Goal: Information Seeking & Learning: Learn about a topic

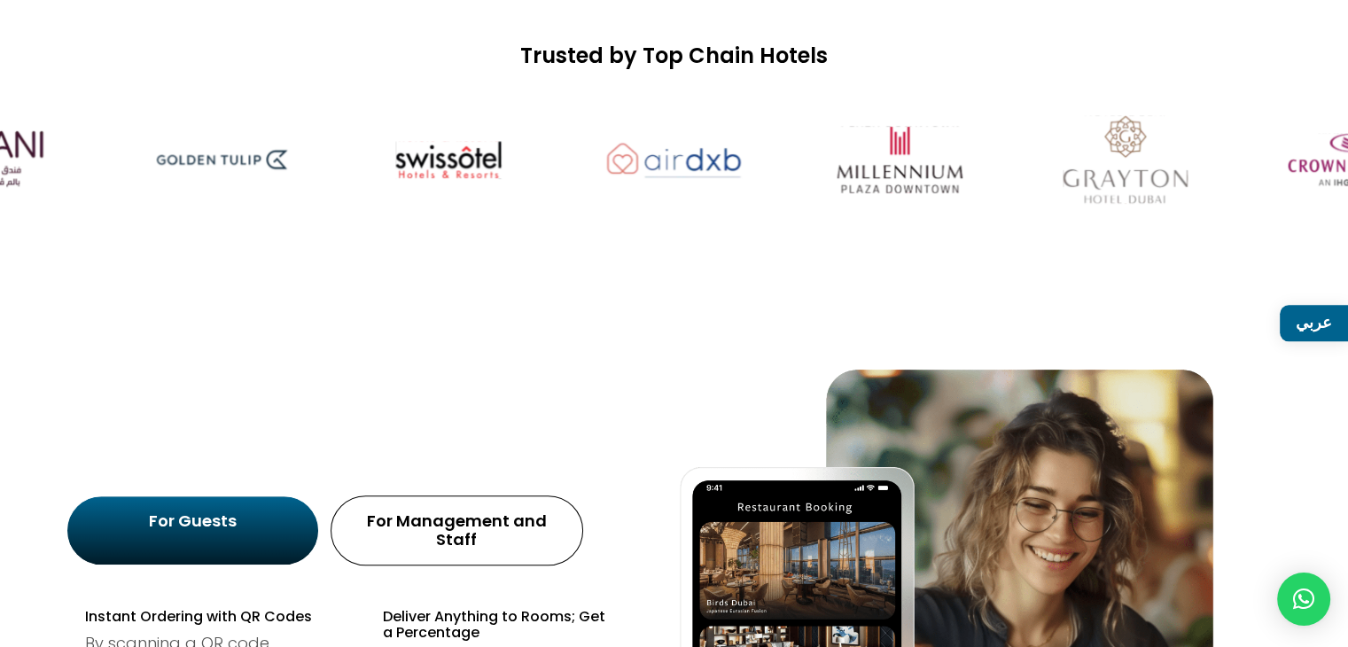
click at [449, 319] on h2 "All-in-one Hospitality Platform" at bounding box center [266, 383] width 399 height 159
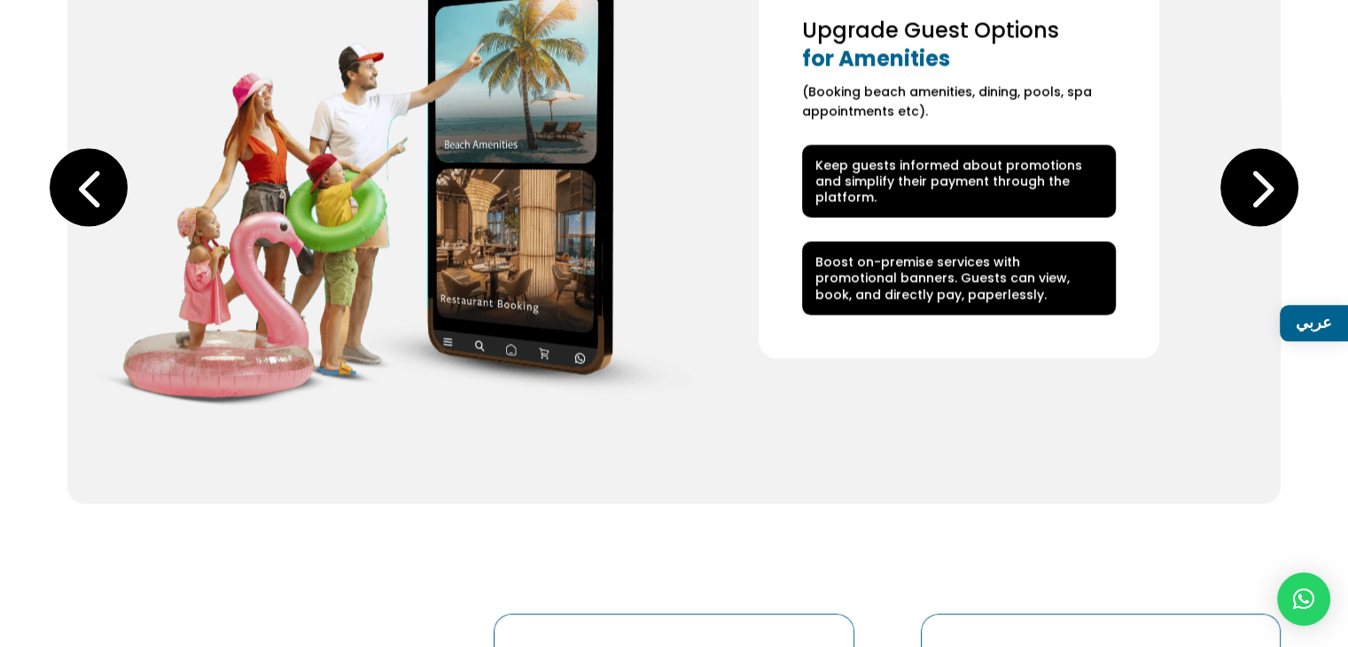
scroll to position [3632, 0]
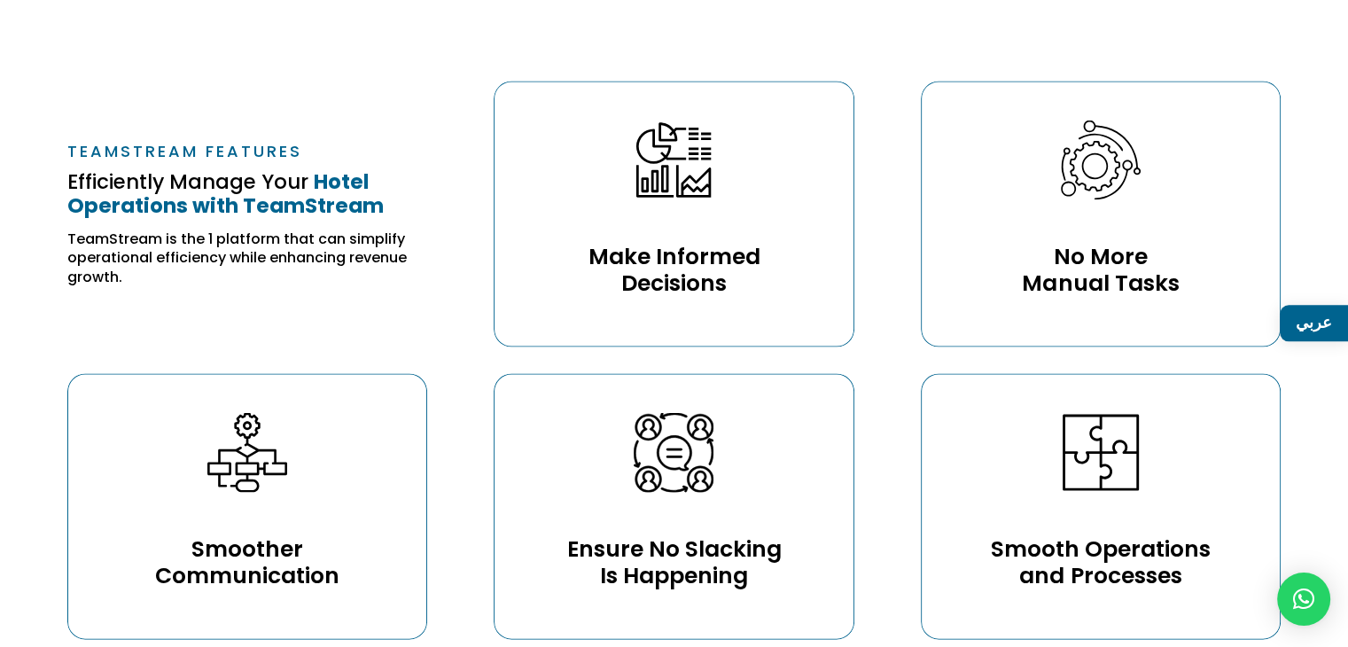
click at [304, 58] on div "Teamstream Features Efficiently Manage Your Hotel Operations with TeamStream Te…" at bounding box center [674, 204] width 1214 height 293
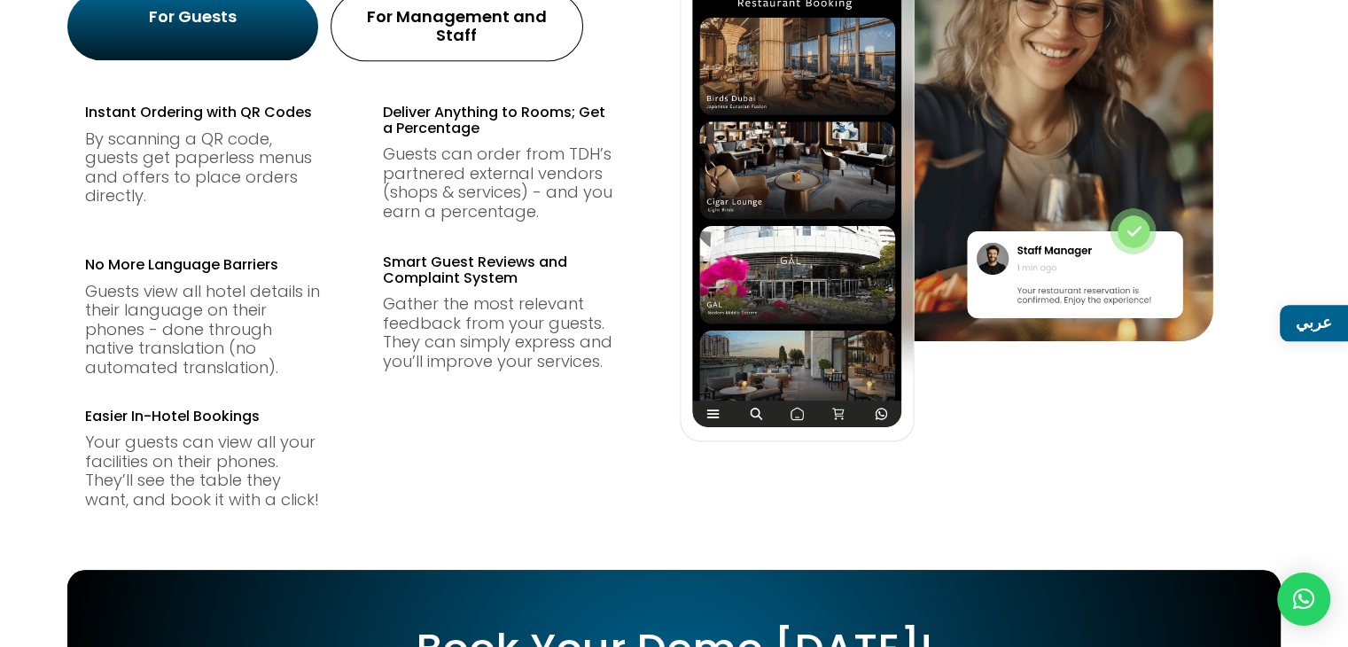
scroll to position [1036, 0]
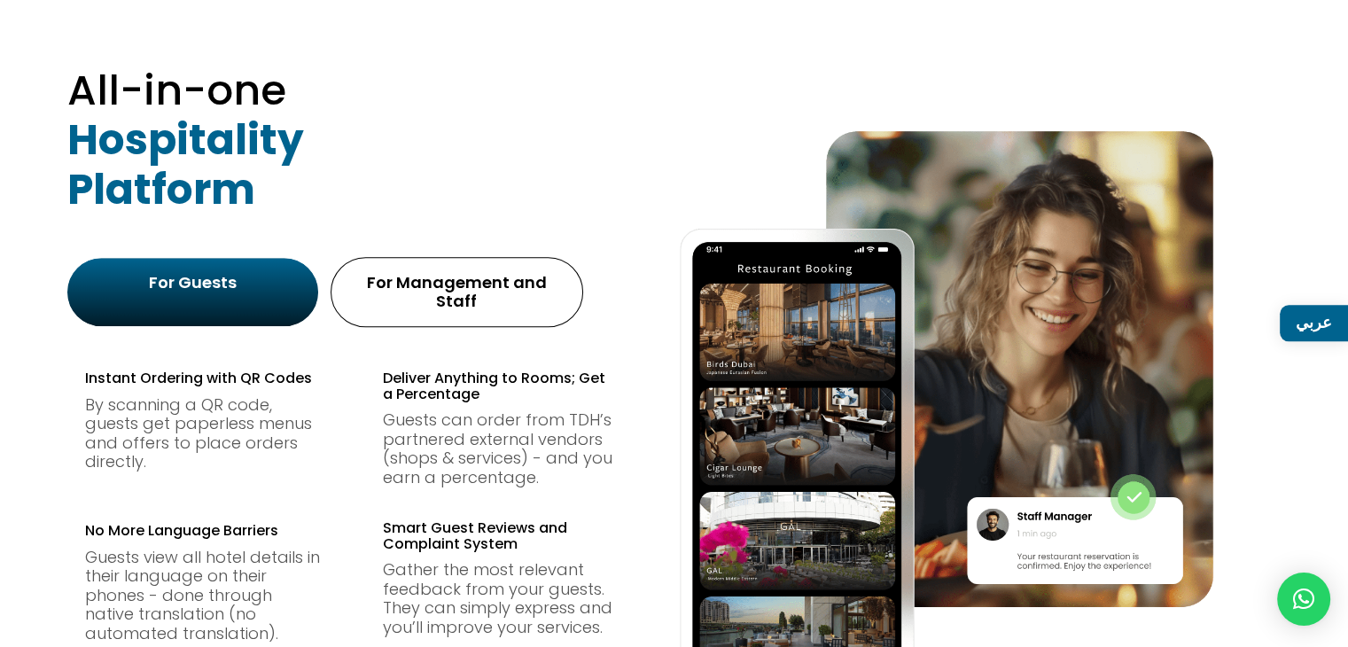
click at [475, 368] on span "Deliver Anything to Rooms; Get a Percentage" at bounding box center [494, 386] width 222 height 36
click at [475, 410] on p "Guests can order from TDH’s partnered external vendors (shops & services) - and…" at bounding box center [501, 448] width 236 height 76
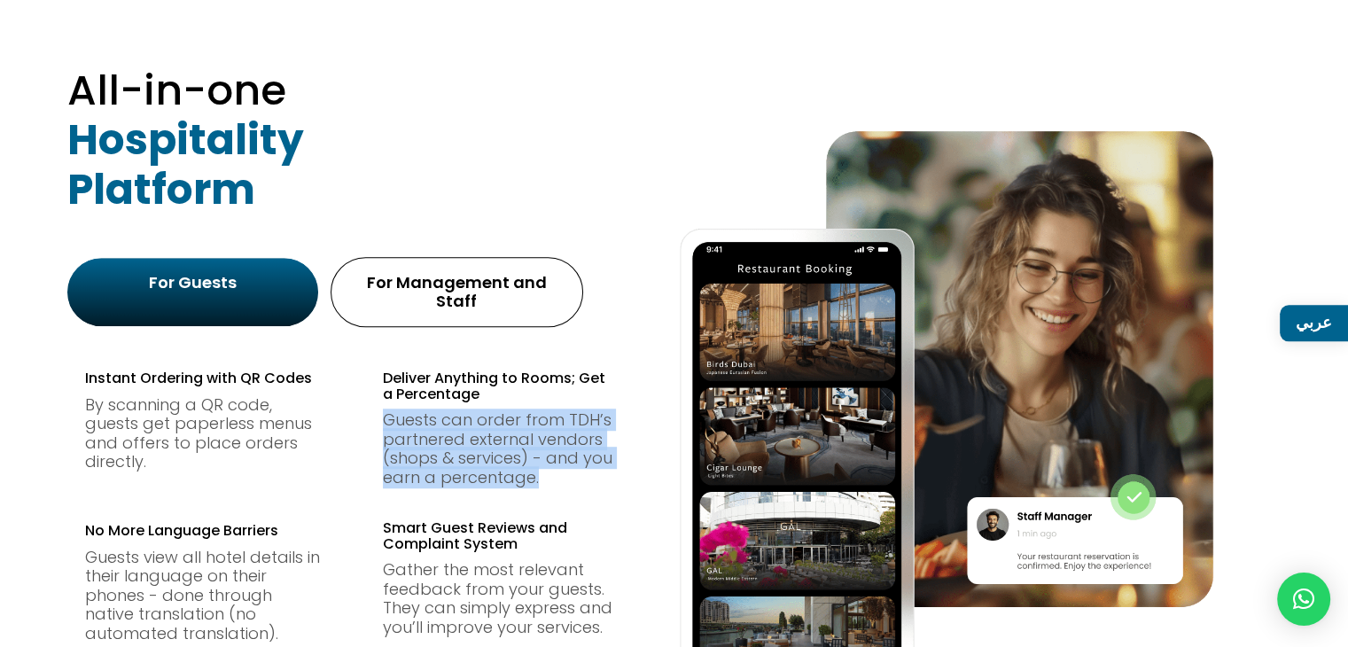
click at [475, 410] on p "Guests can order from TDH’s partnered external vendors (shops & services) - and…" at bounding box center [501, 448] width 236 height 76
click at [493, 440] on p "Guests can order from TDH’s partnered external vendors (shops & services) - and…" at bounding box center [501, 448] width 236 height 76
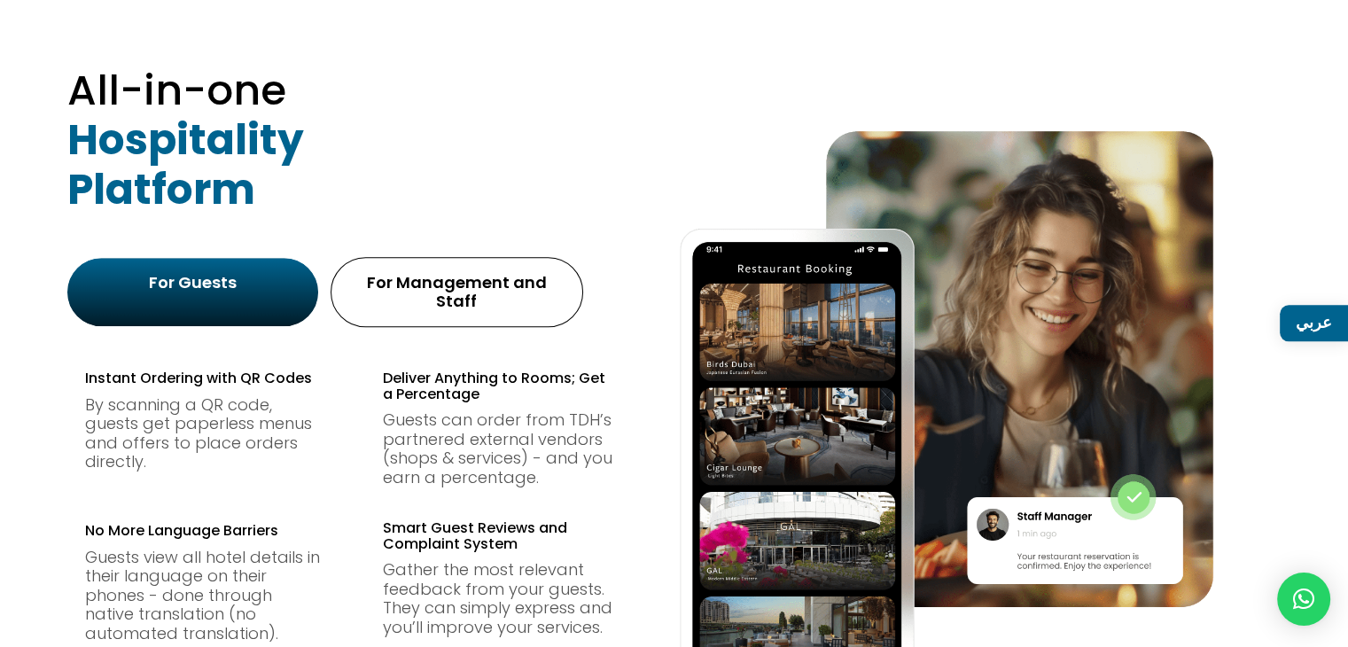
click at [516, 496] on div "Deliver Anything to Rooms; Get a Percentage Guests can order from TDH’s partner…" at bounding box center [501, 573] width 236 height 405
click at [517, 496] on div "Deliver Anything to Rooms; Get a Percentage Guests can order from TDH’s partner…" at bounding box center [501, 573] width 236 height 405
click at [517, 529] on h4 "Smart Guest Reviews and Complaint System" at bounding box center [501, 540] width 236 height 40
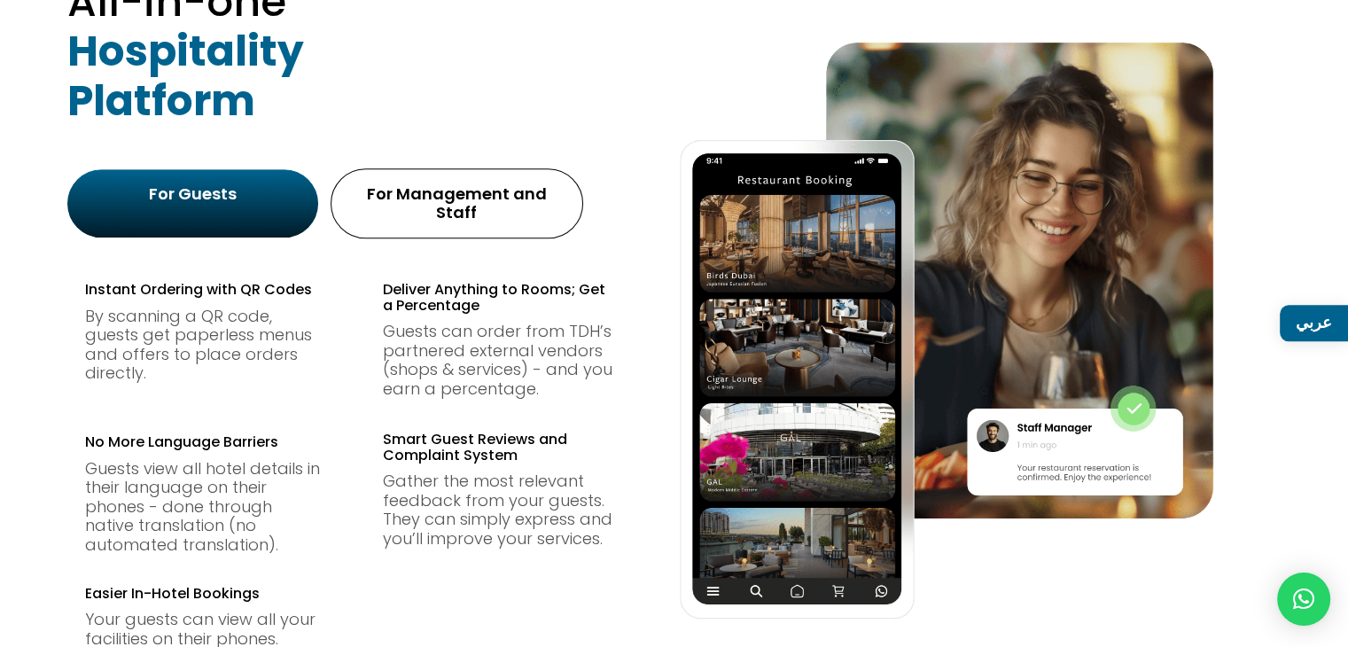
click at [499, 499] on div "Gather the most relevant feedback from your guests. They can simply express and…" at bounding box center [501, 510] width 236 height 76
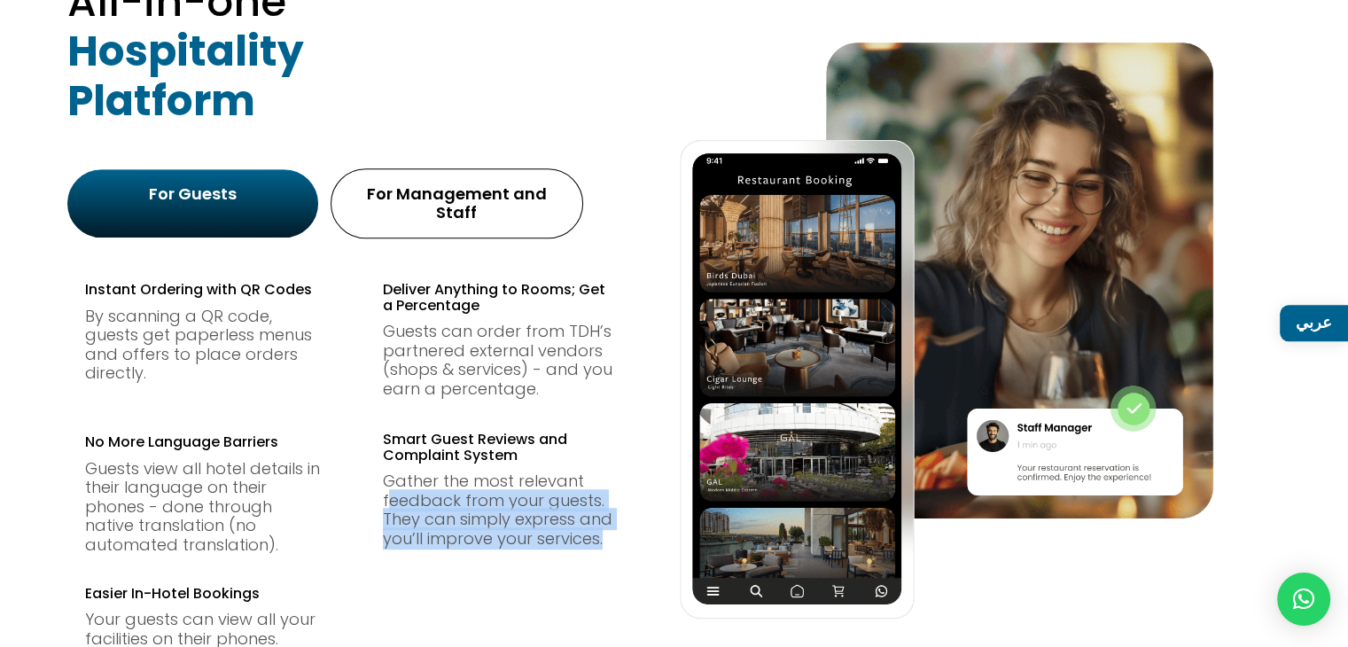
click at [499, 499] on div "Gather the most relevant feedback from your guests. They can simply express and…" at bounding box center [501, 510] width 236 height 76
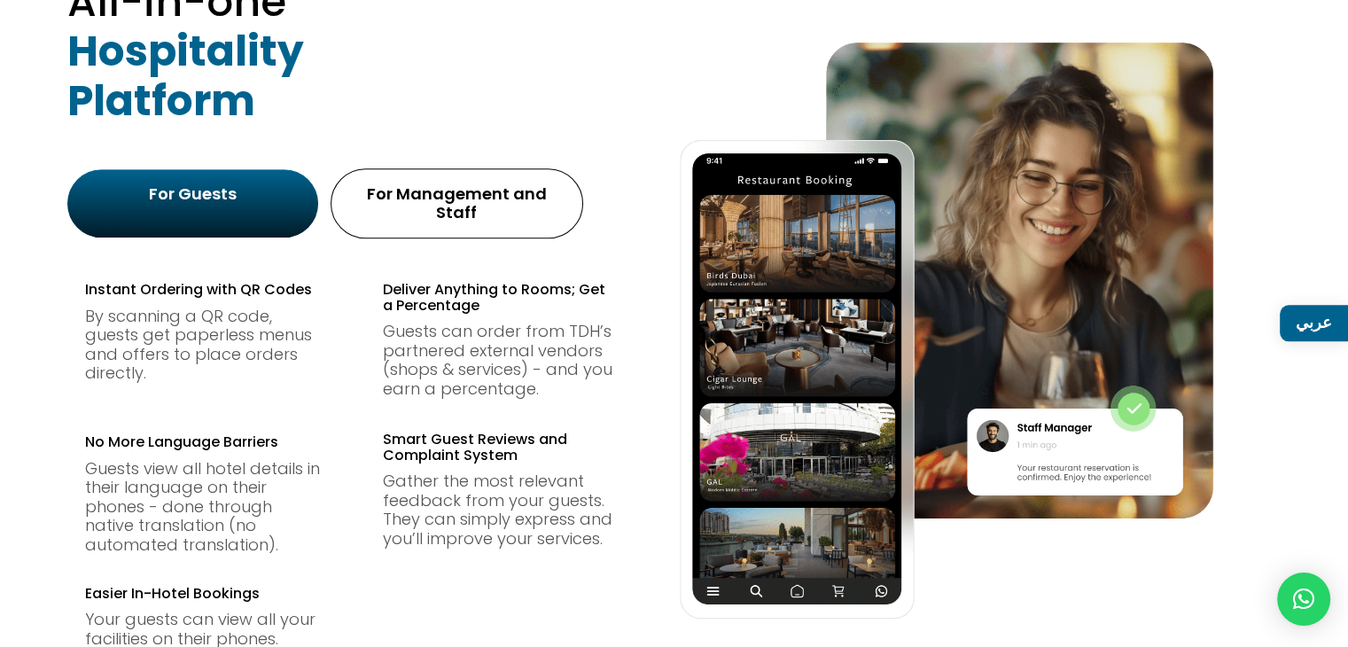
click at [465, 472] on div "Gather the most relevant feedback from your guests. They can simply express and…" at bounding box center [501, 510] width 236 height 76
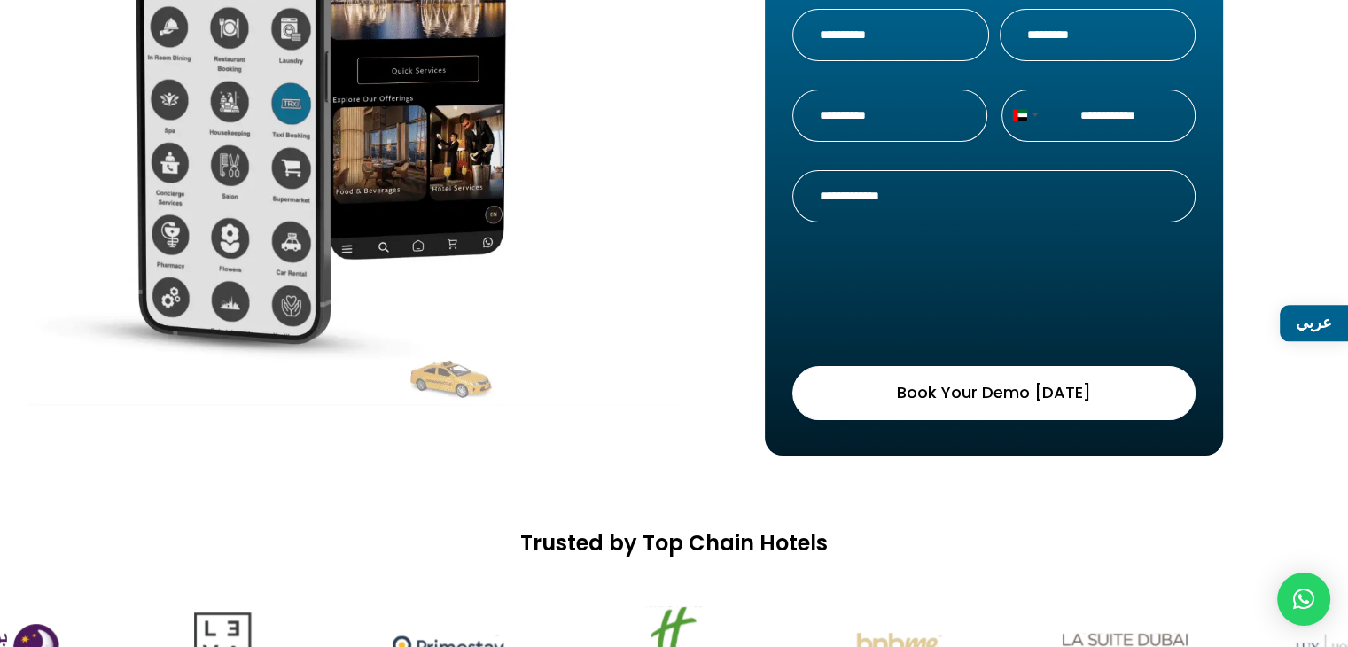
scroll to position [0, 0]
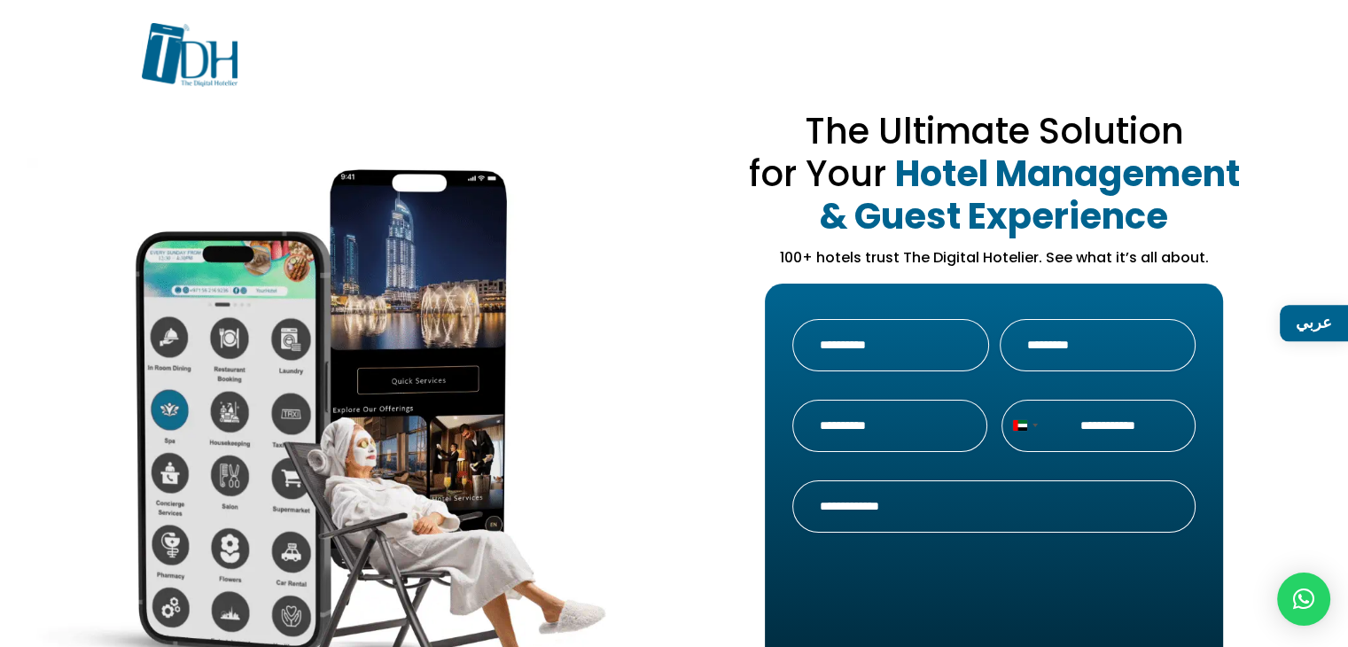
click at [187, 56] on img at bounding box center [190, 55] width 96 height 65
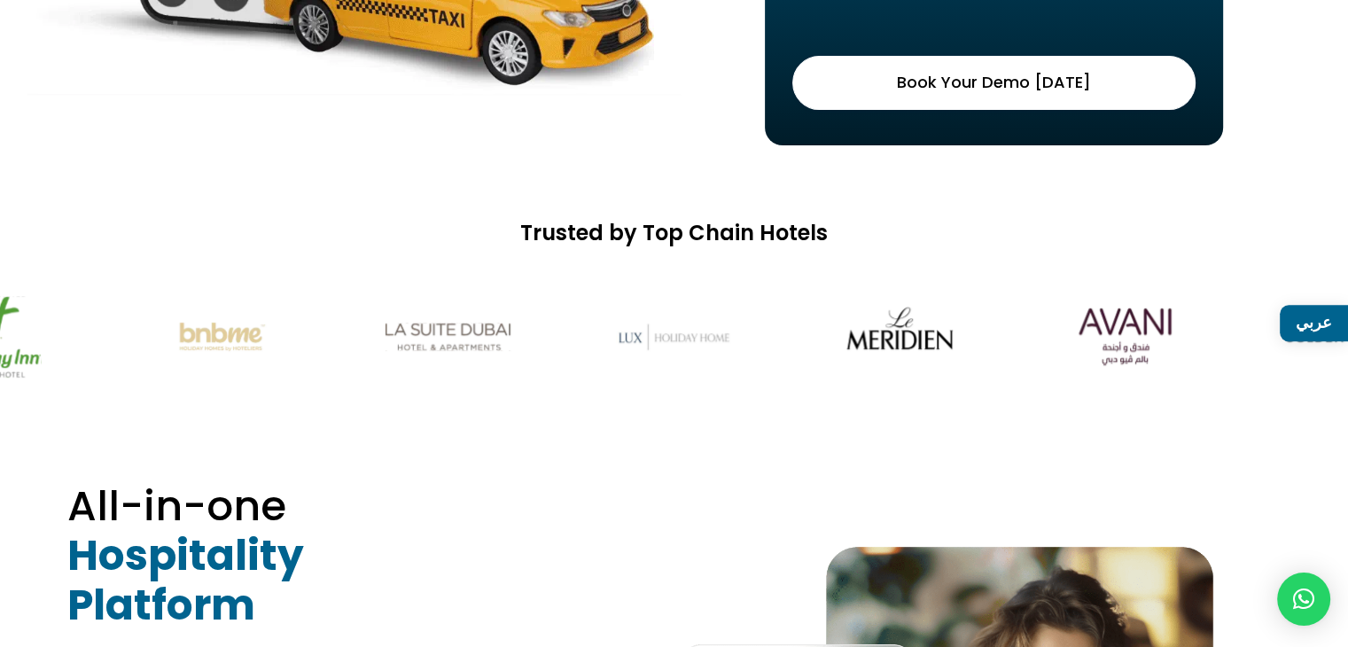
scroll to position [355, 0]
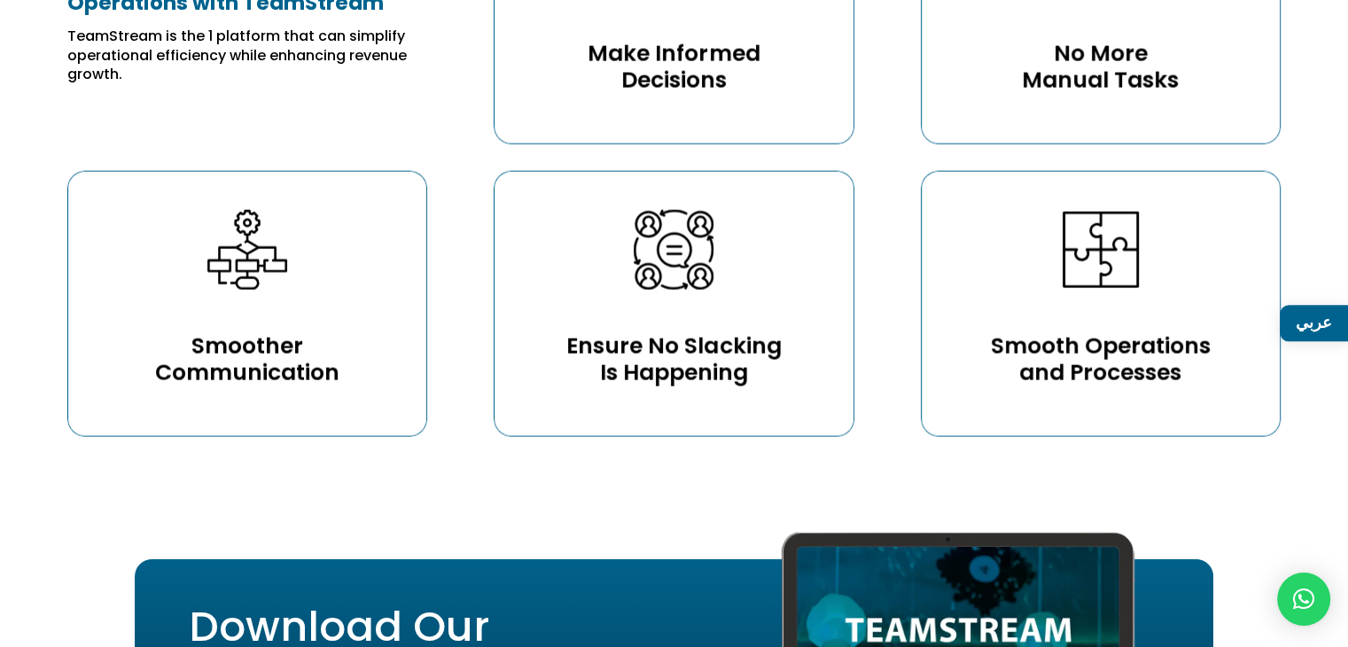
scroll to position [3907, 0]
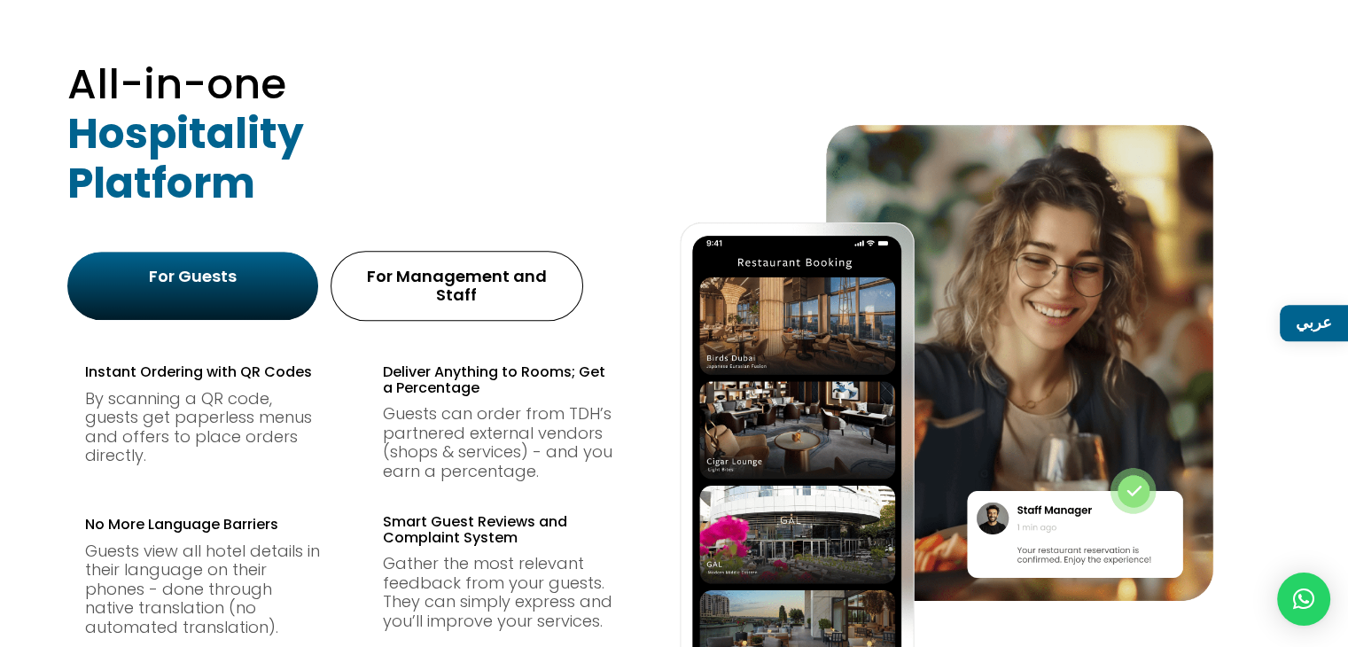
scroll to position [1042, 0]
click at [470, 269] on div "For Management and Staff" at bounding box center [456, 286] width 219 height 38
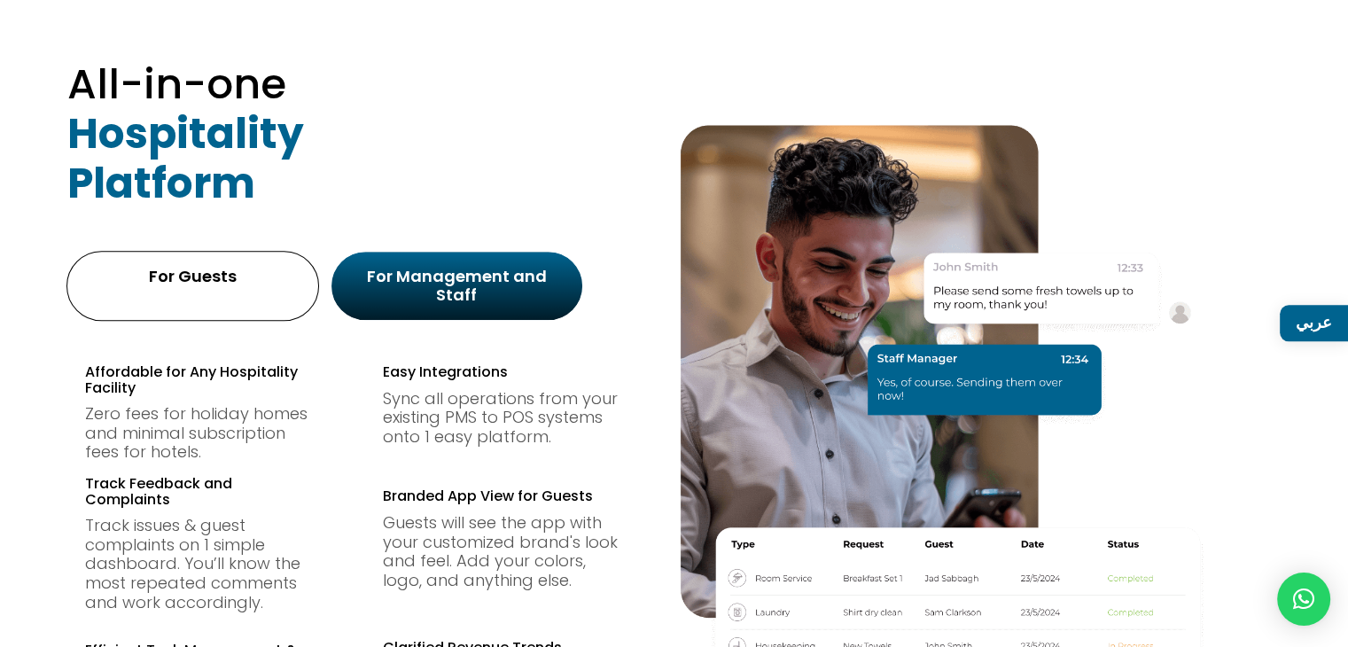
click at [240, 270] on div "For Guests" at bounding box center [192, 277] width 219 height 20
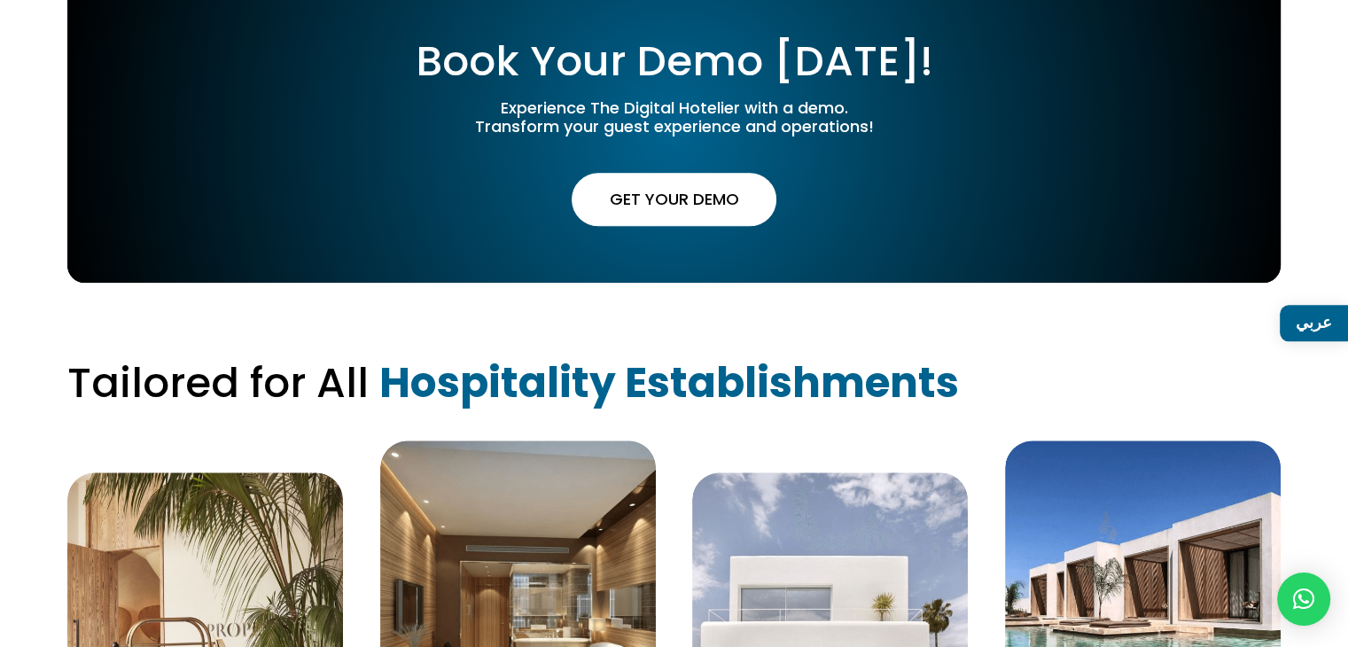
scroll to position [1765, 0]
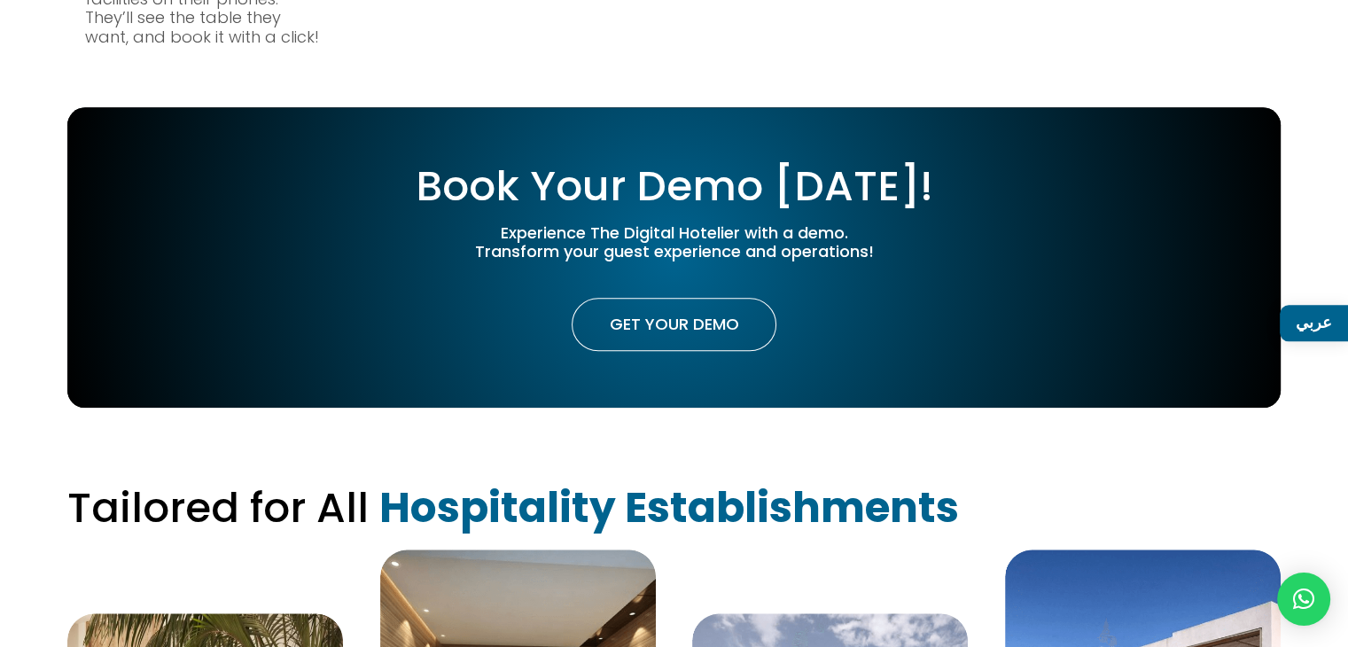
click at [691, 306] on link "Get Your Demo" at bounding box center [674, 324] width 204 height 53
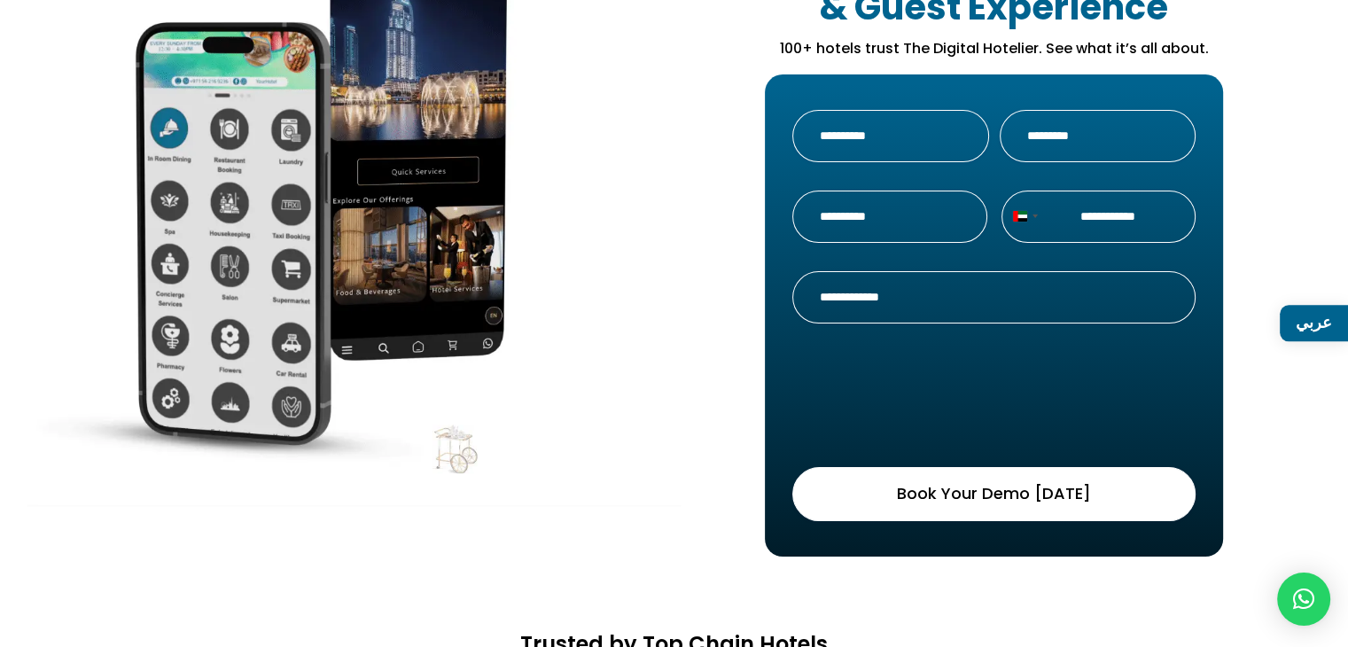
scroll to position [0, 0]
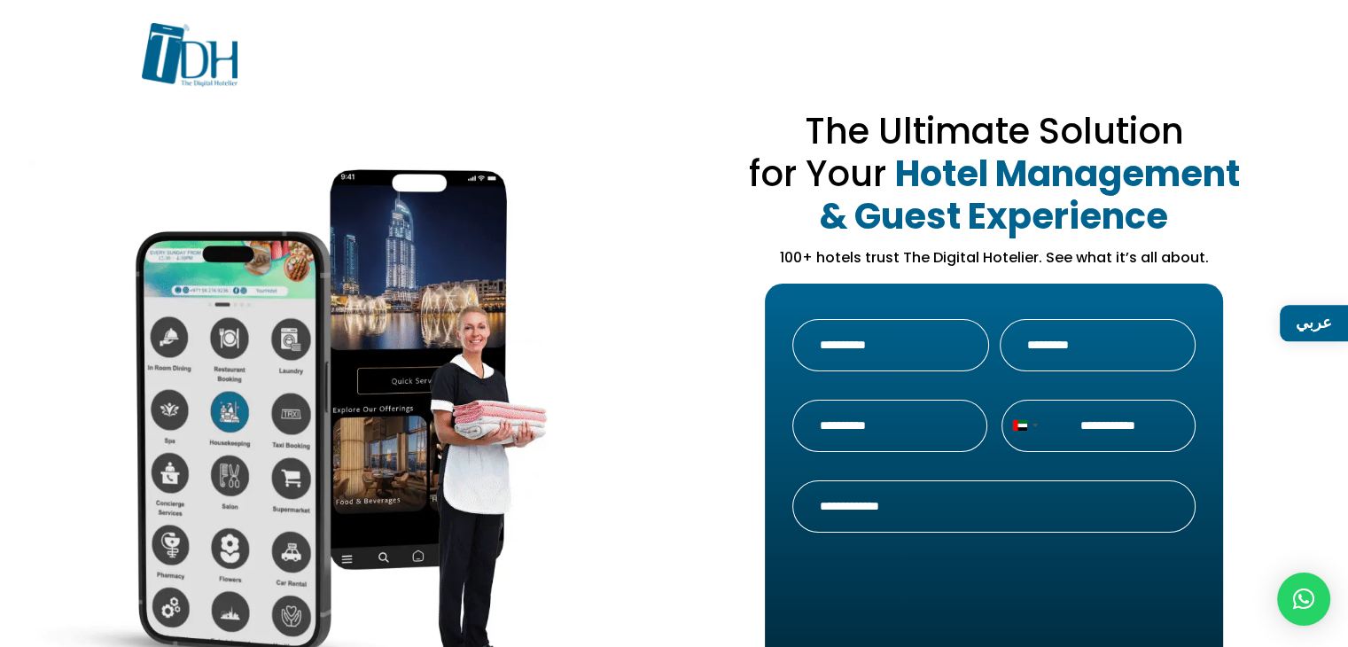
click at [870, 348] on input "First" at bounding box center [890, 345] width 197 height 52
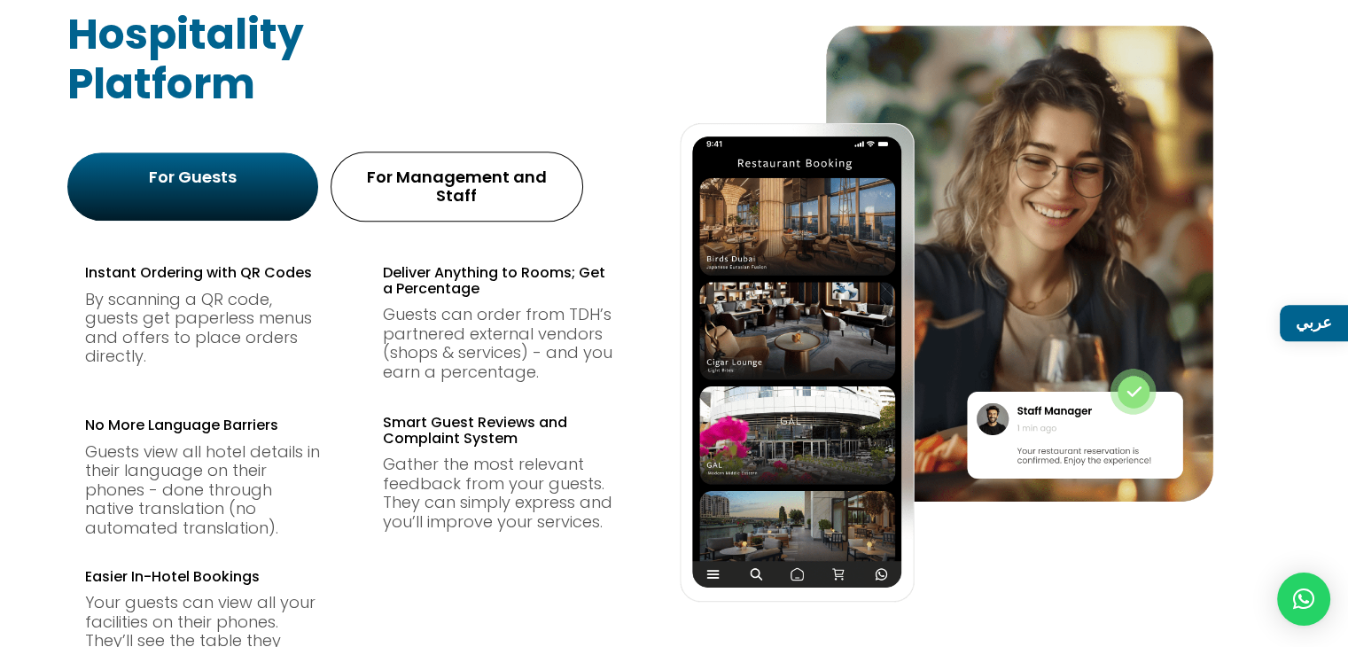
scroll to position [1581, 0]
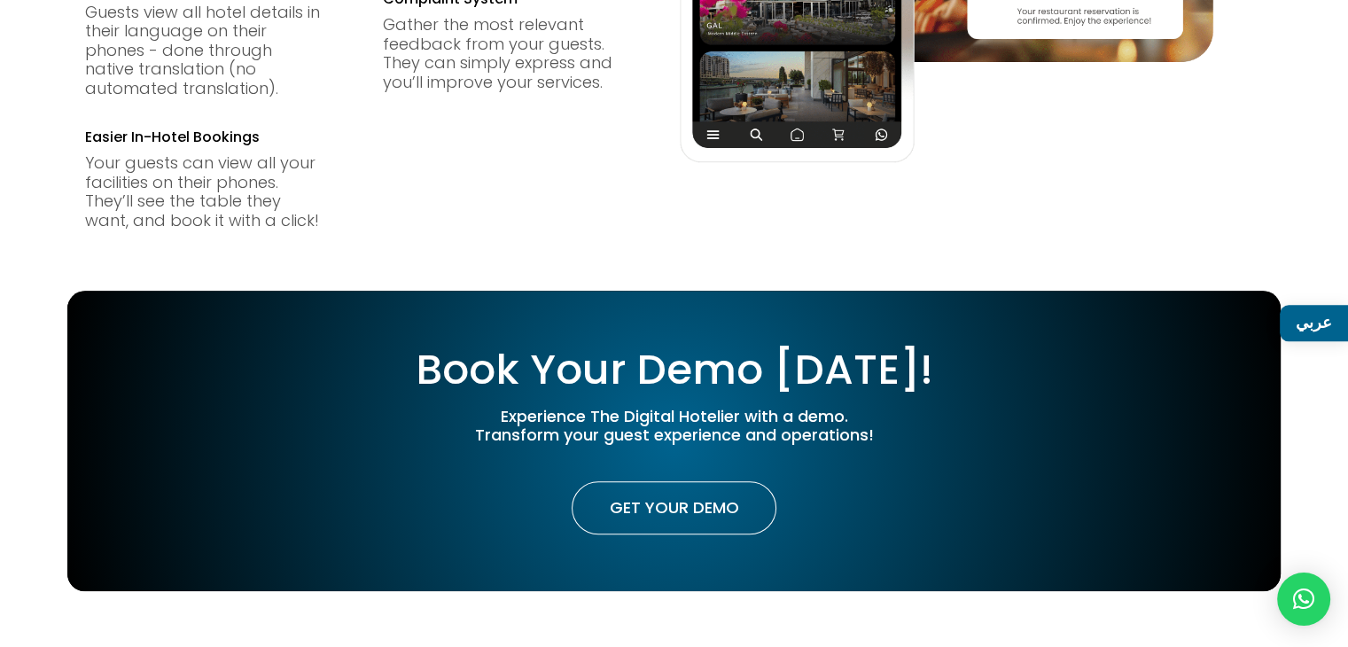
click at [649, 493] on link "Get Your Demo" at bounding box center [674, 507] width 204 height 53
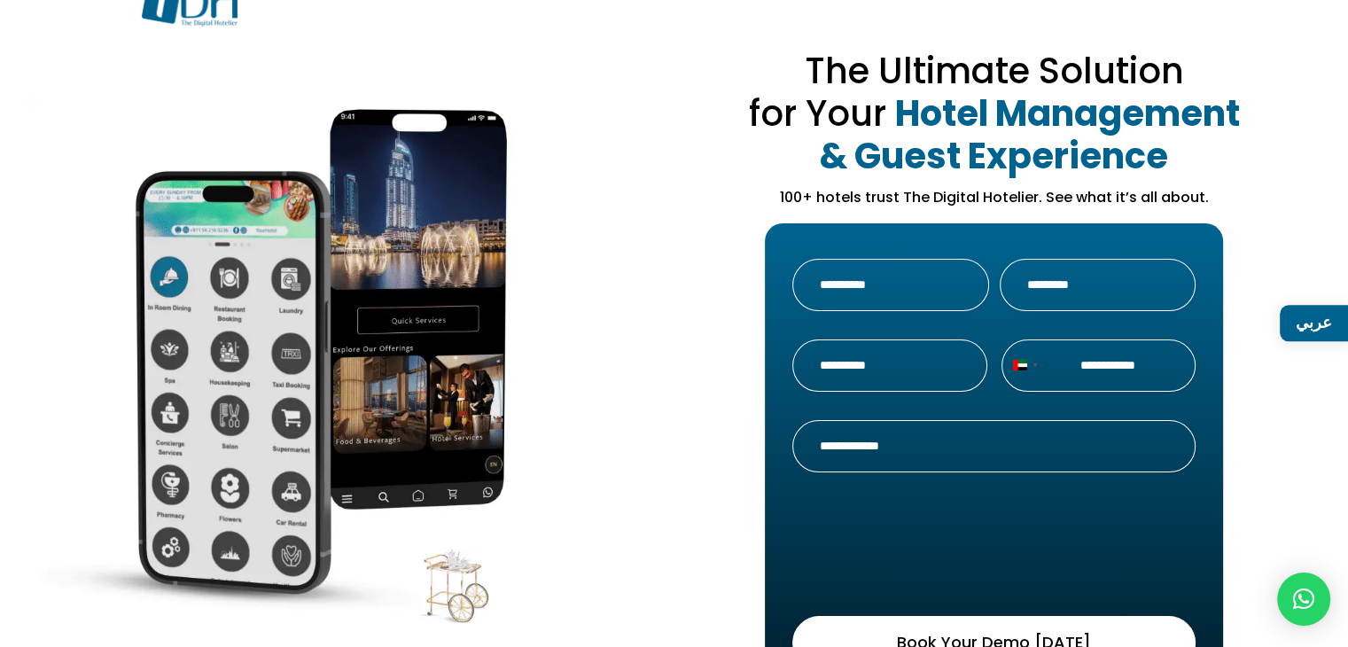
scroll to position [64, 0]
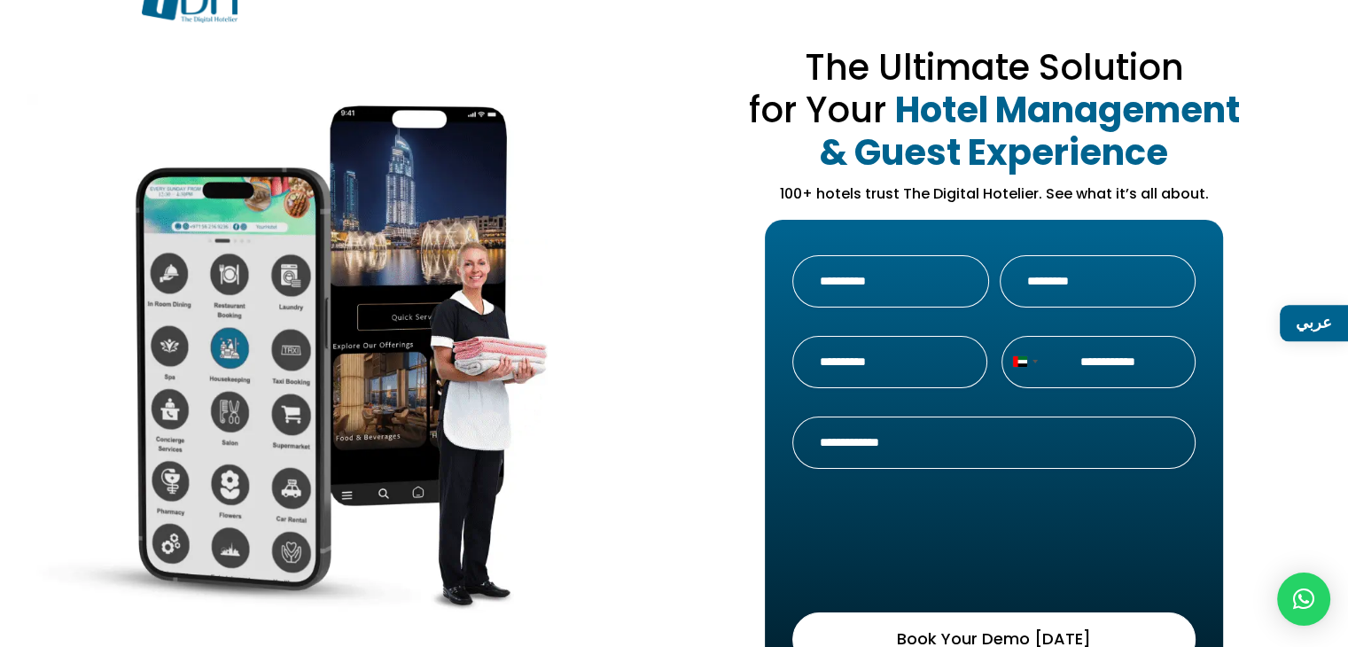
click at [1304, 324] on link "عربي" at bounding box center [1314, 323] width 68 height 36
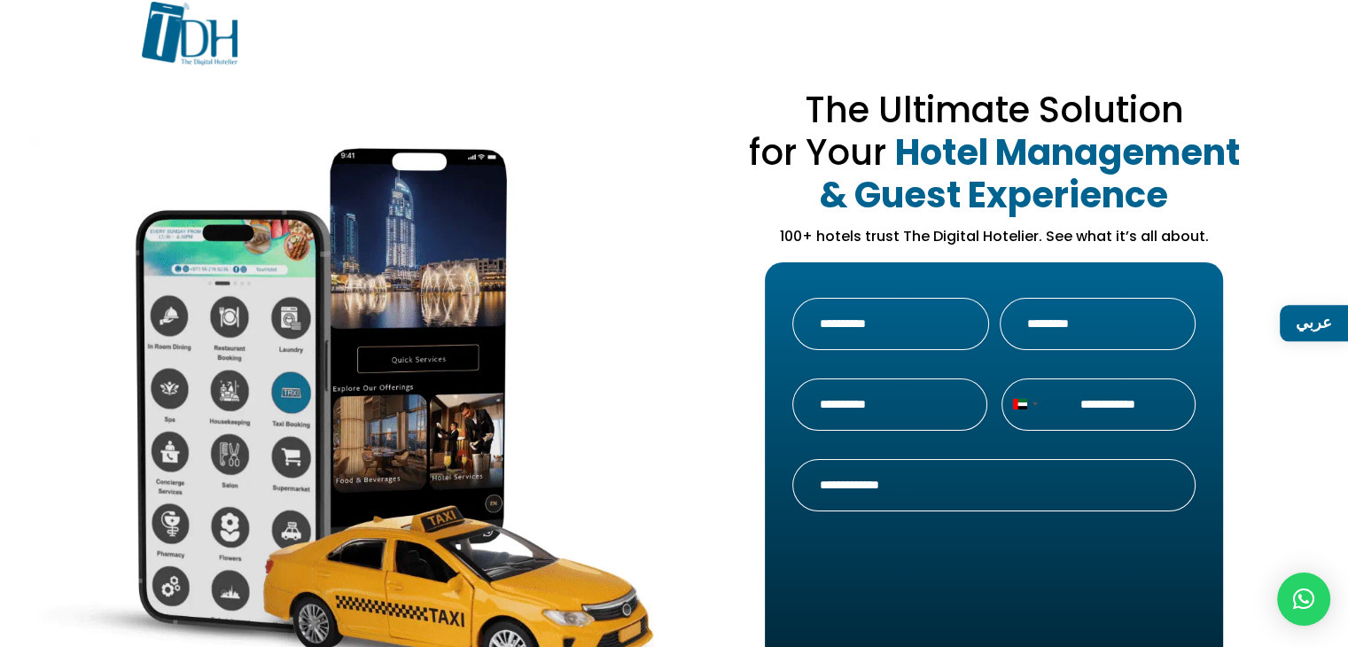
scroll to position [21, 0]
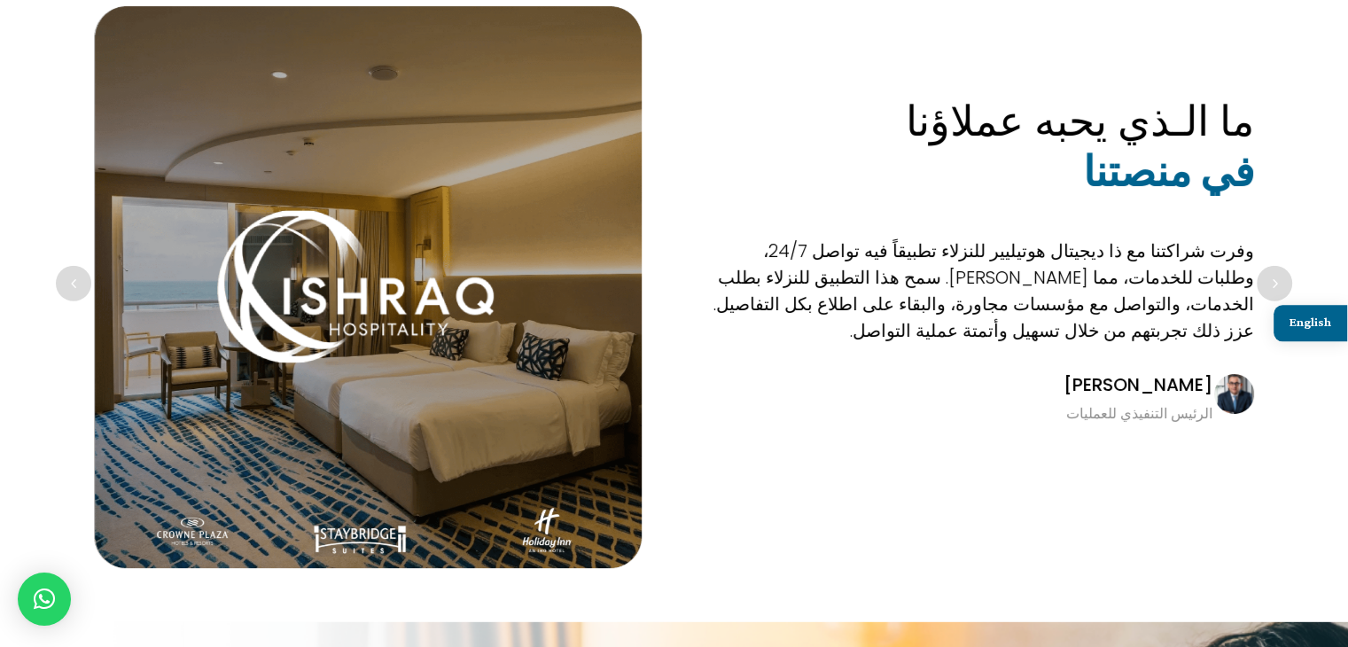
scroll to position [4866, 0]
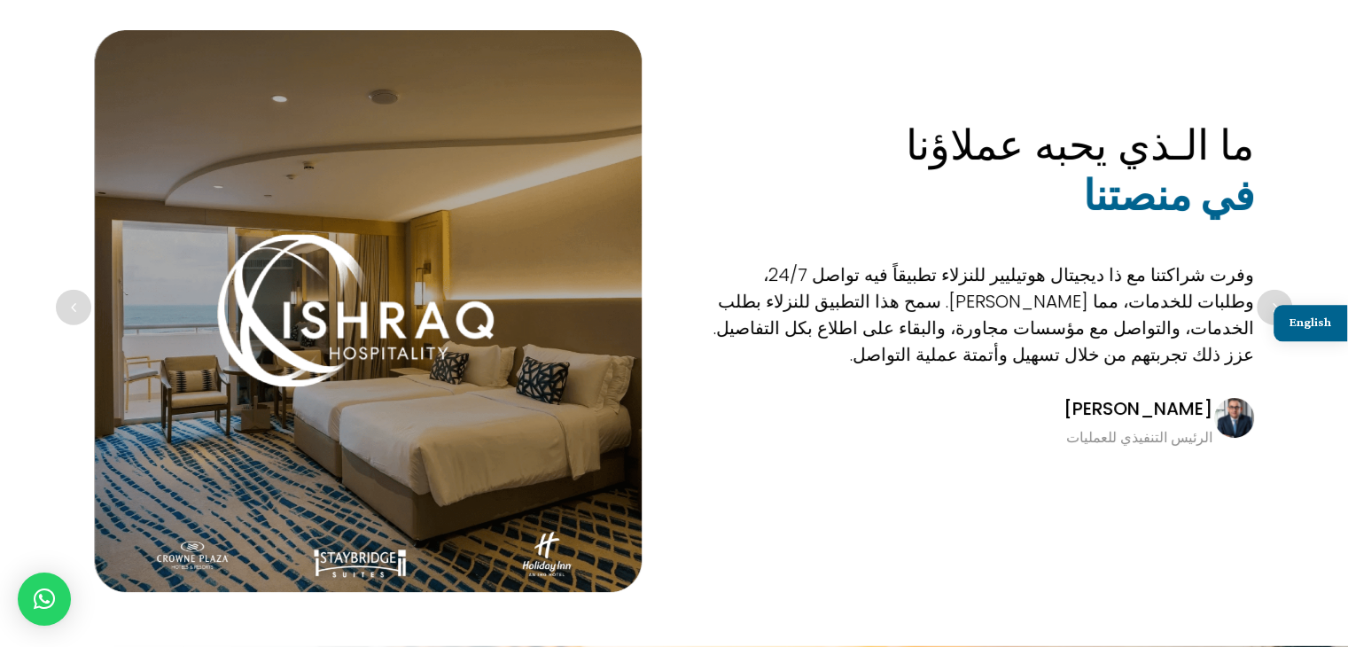
click at [848, 270] on div "وفرت شراكتنا مع ذا ديجيتال هوتيليير للنزلاء تطبيقاً فيه تواصل 24/7، وطلبات للخد…" at bounding box center [980, 314] width 549 height 106
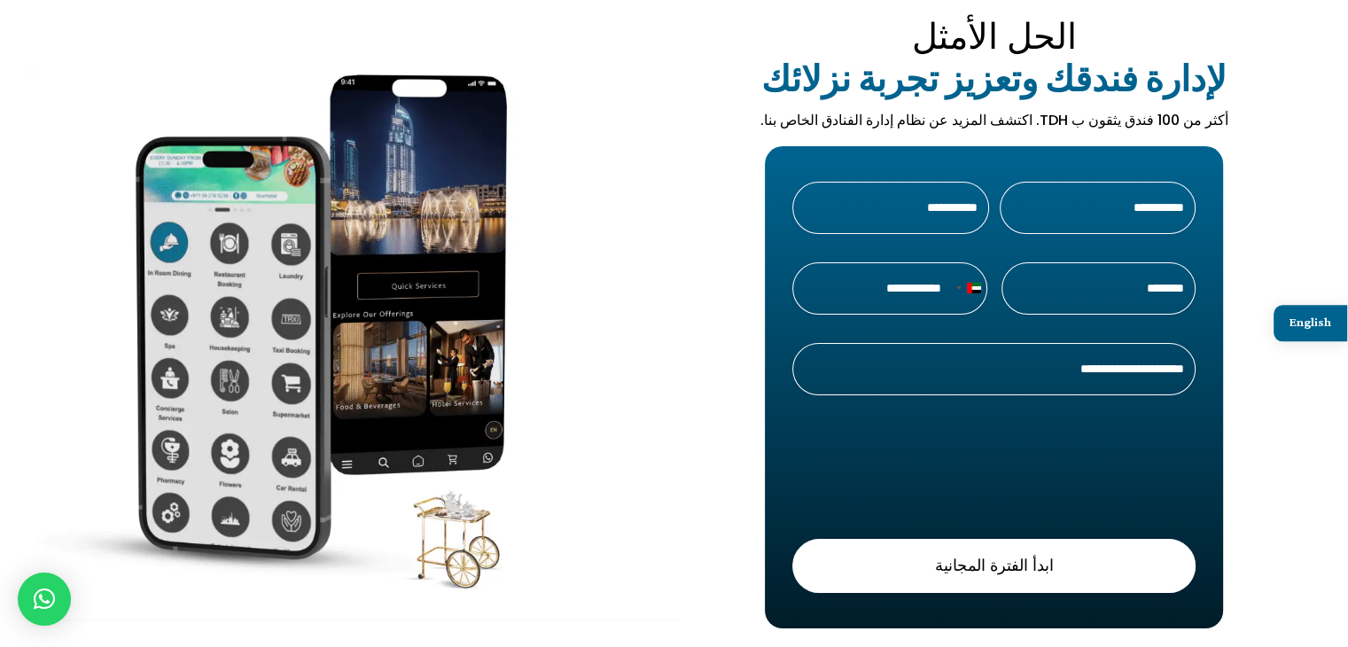
scroll to position [0, 0]
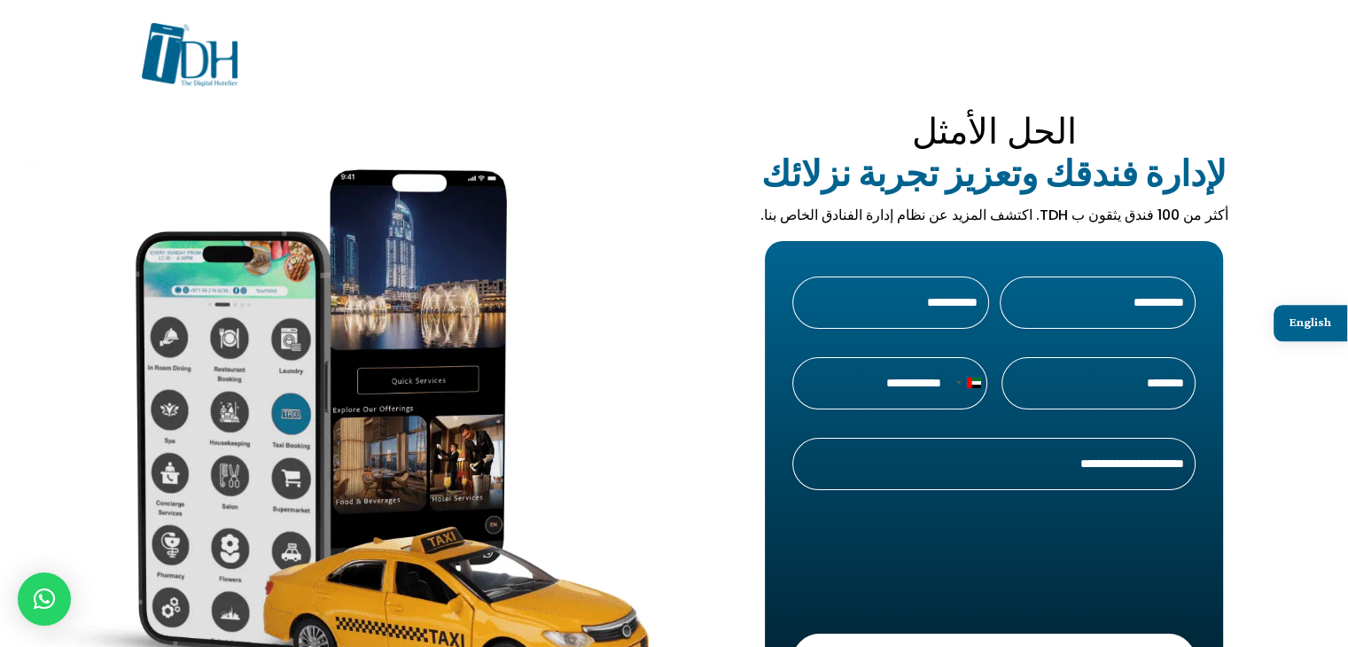
click at [1291, 328] on link "English" at bounding box center [1311, 323] width 74 height 36
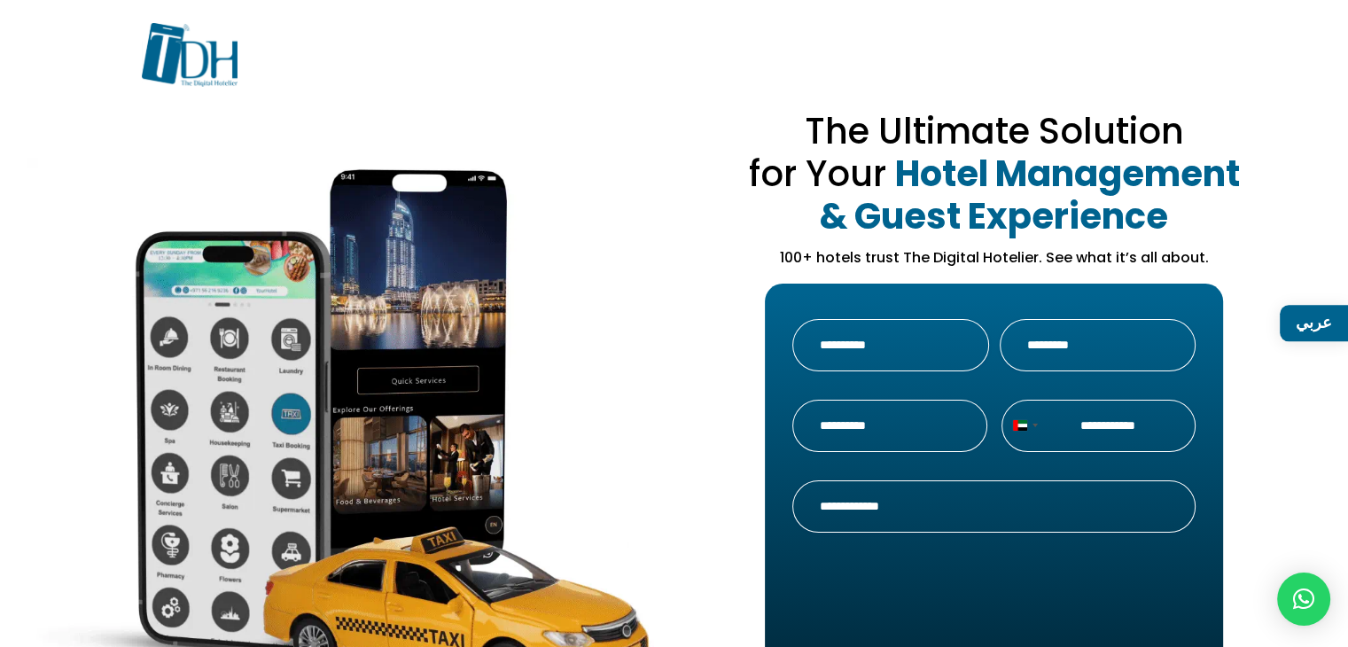
click at [165, 55] on img at bounding box center [190, 55] width 96 height 65
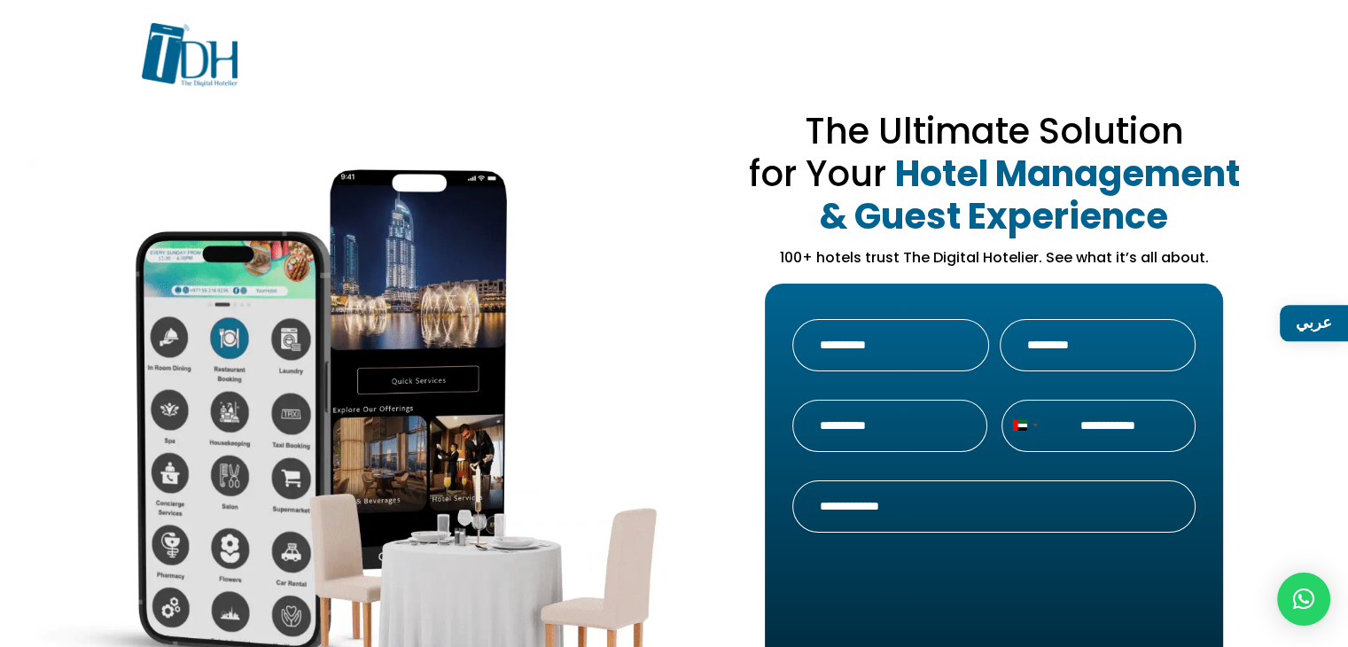
click at [190, 79] on img at bounding box center [190, 55] width 96 height 65
